Goal: Task Accomplishment & Management: Manage account settings

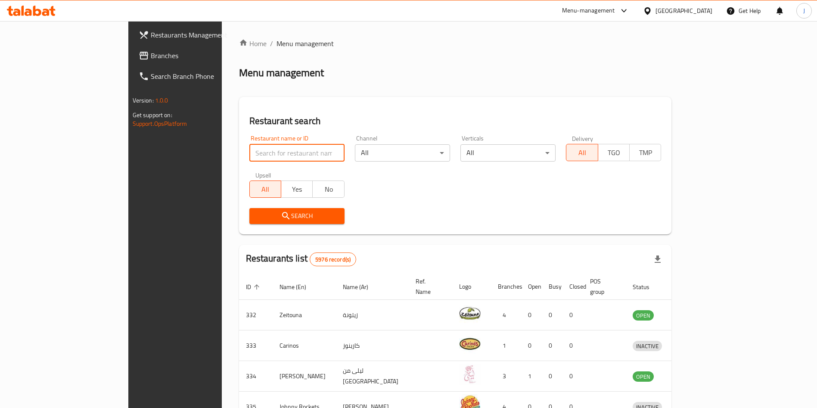
click at [250, 151] on input "search" at bounding box center [296, 152] width 95 height 17
type input "[US_STATE]"
click button "Search" at bounding box center [296, 216] width 95 height 16
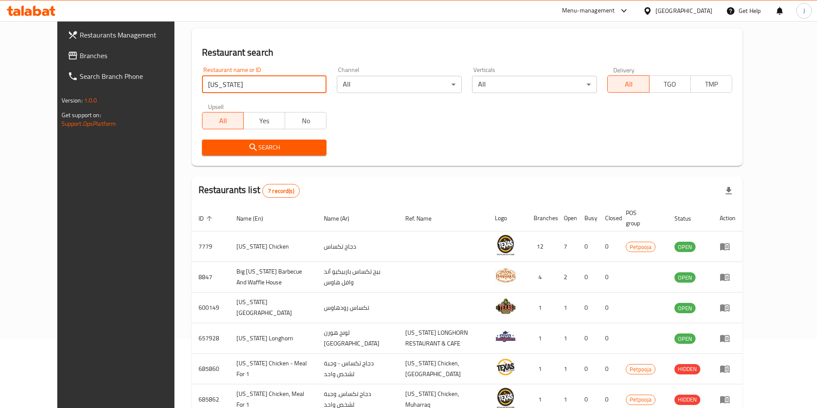
scroll to position [70, 0]
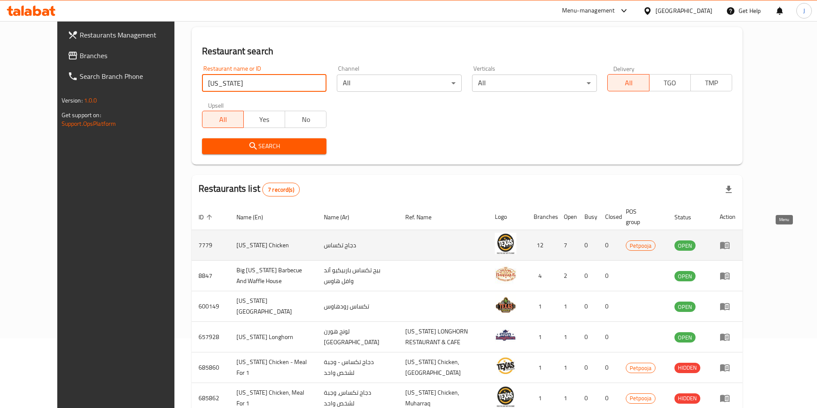
click at [730, 240] on icon "enhanced table" at bounding box center [725, 245] width 10 height 10
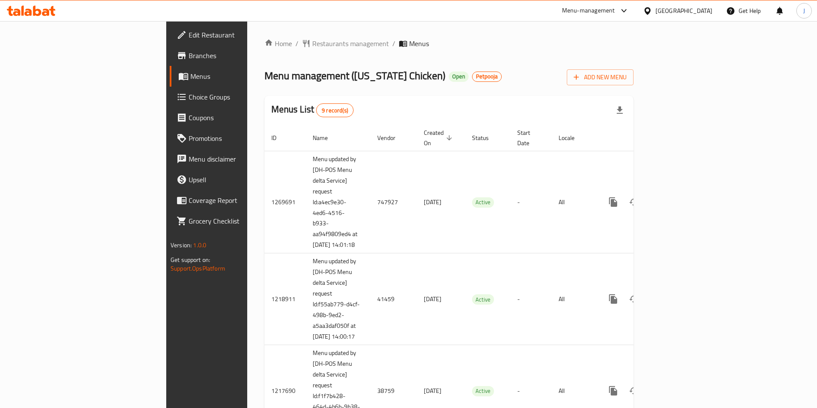
click at [190, 80] on span "Menus" at bounding box center [243, 76] width 106 height 10
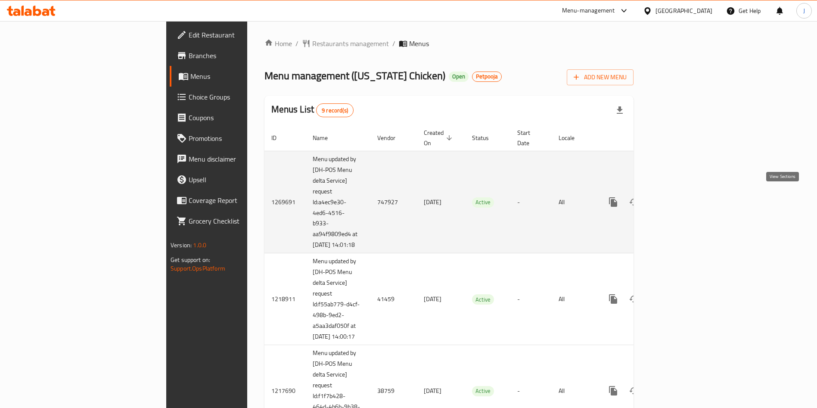
click at [681, 200] on icon "enhanced table" at bounding box center [675, 202] width 10 height 10
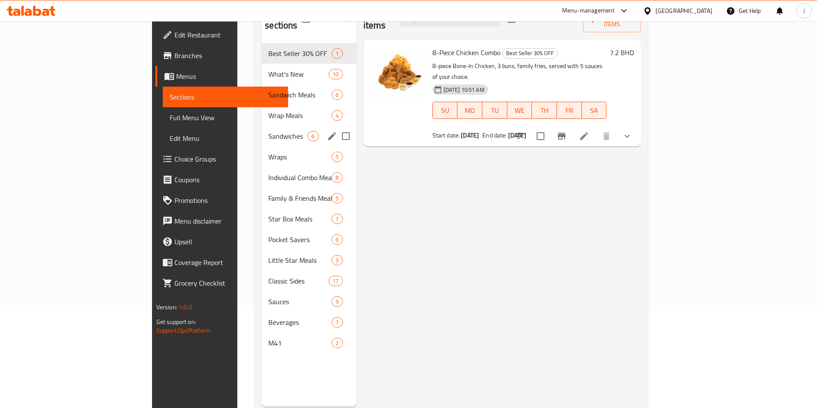
scroll to position [98, 0]
click at [268, 337] on span "M41" at bounding box center [287, 342] width 39 height 10
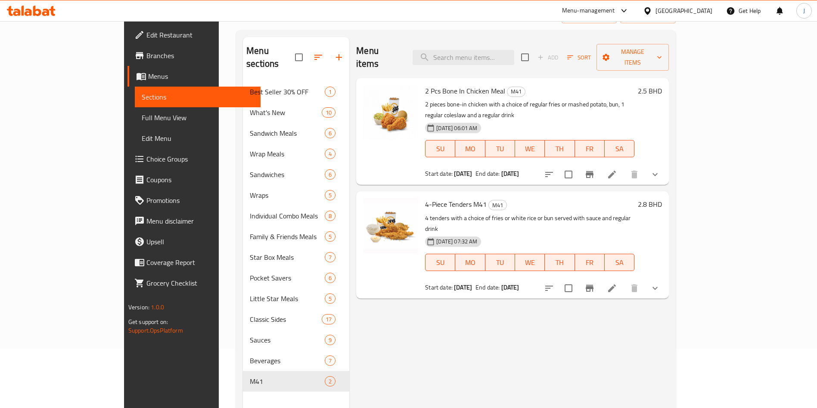
scroll to position [58, 0]
